Goal: Task Accomplishment & Management: Use online tool/utility

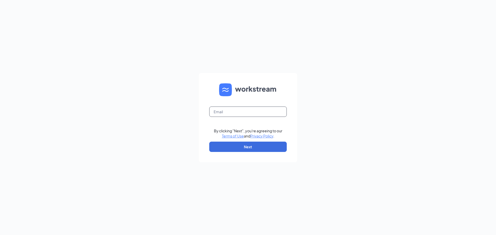
click at [244, 108] on input "text" at bounding box center [247, 112] width 77 height 10
type input "[EMAIL_ADDRESS][DOMAIN_NAME]"
click at [259, 145] on button "Next" at bounding box center [247, 147] width 77 height 10
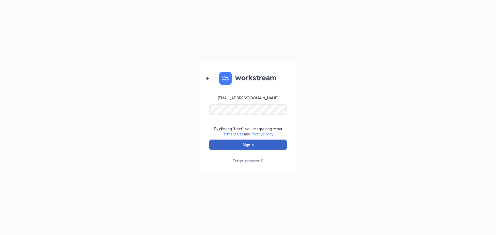
click at [249, 145] on button "Sign In" at bounding box center [247, 145] width 77 height 10
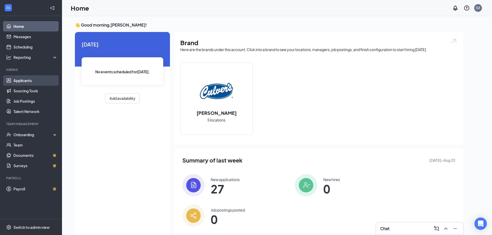
click at [25, 83] on link "Applicants" at bounding box center [35, 80] width 44 height 10
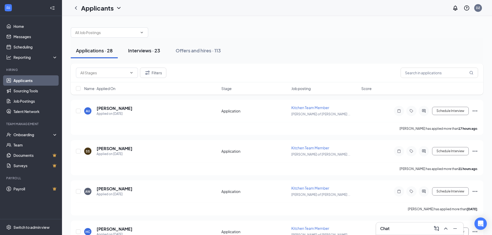
click at [146, 52] on div "Interviews · 23" at bounding box center [144, 50] width 32 height 6
